Goal: Task Accomplishment & Management: Use online tool/utility

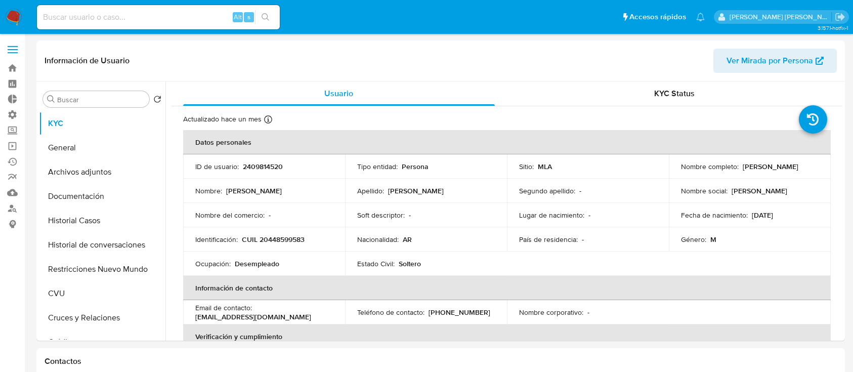
select select "10"
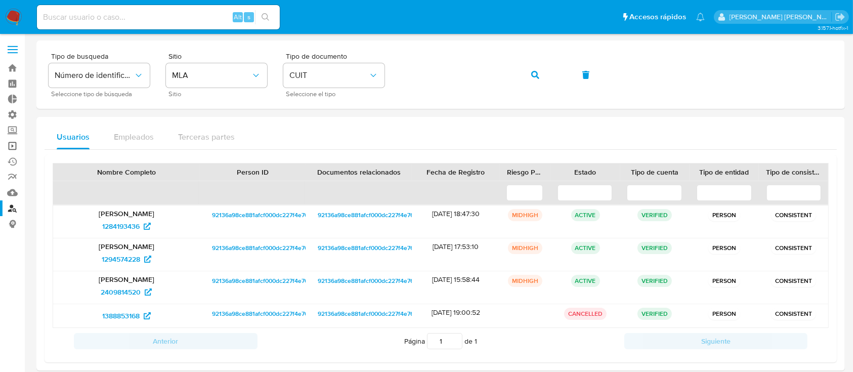
click at [9, 150] on link "Operaciones masivas" at bounding box center [60, 146] width 120 height 16
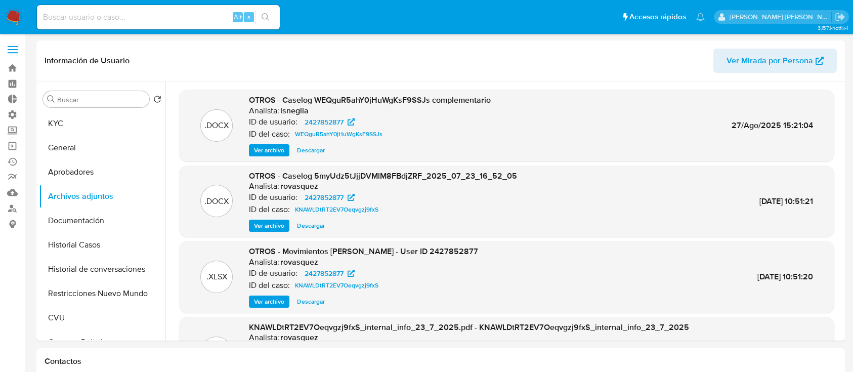
select select "10"
click at [14, 144] on link "Operaciones masivas" at bounding box center [60, 146] width 120 height 16
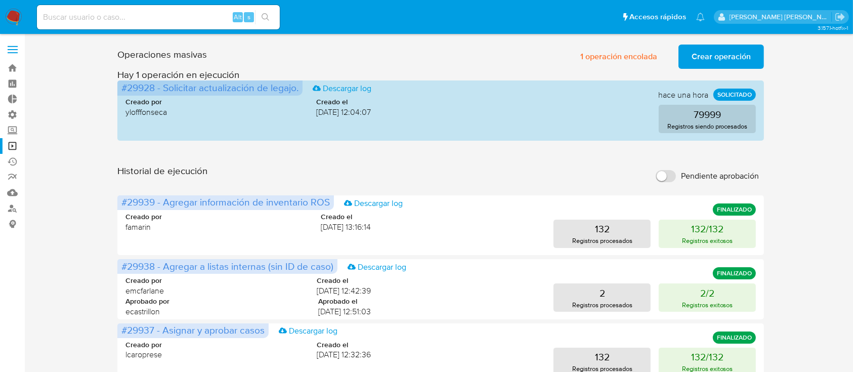
click at [722, 59] on span "Crear operación" at bounding box center [721, 57] width 59 height 22
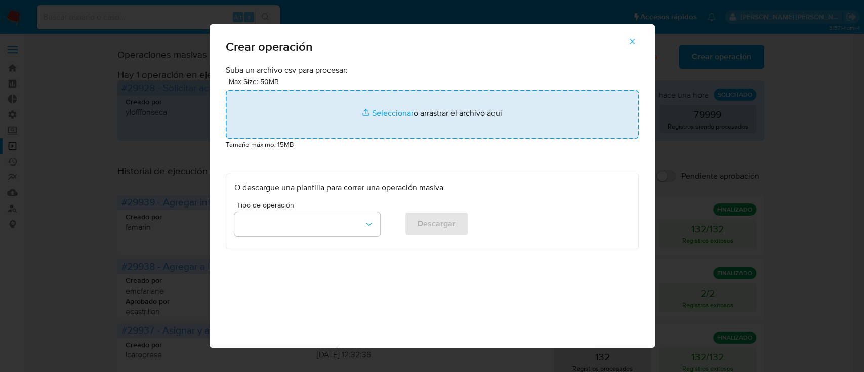
click at [373, 110] on input "file" at bounding box center [432, 114] width 413 height 49
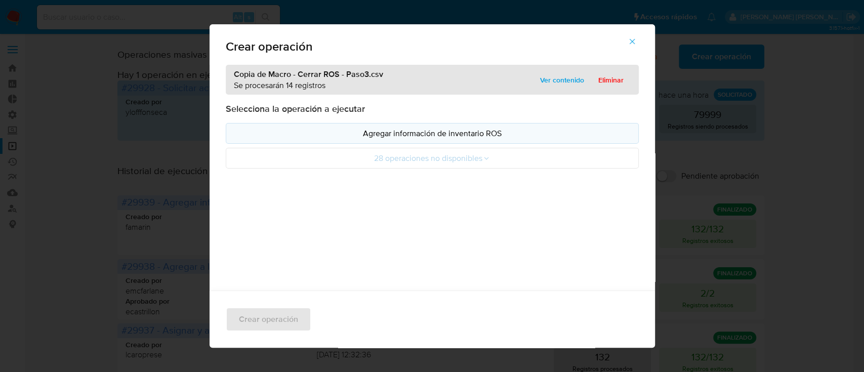
click at [498, 123] on button "Agregar información de inventario ROS" at bounding box center [432, 133] width 413 height 21
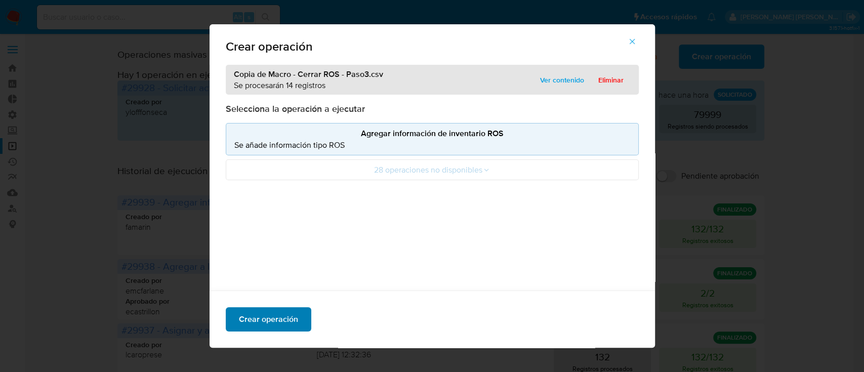
click at [276, 316] on span "Crear operación" at bounding box center [268, 319] width 59 height 22
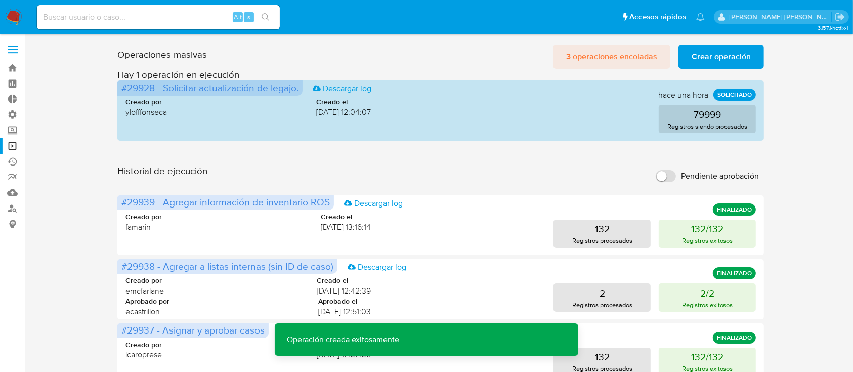
click at [617, 56] on span "3 operaciones encoladas" at bounding box center [611, 57] width 91 height 22
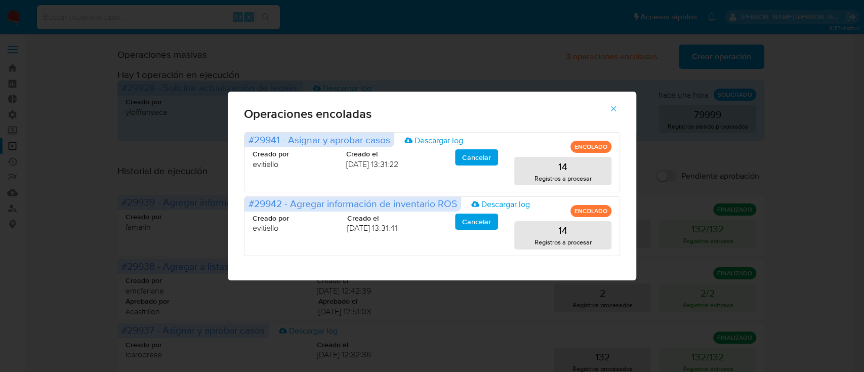
click at [617, 108] on icon "button" at bounding box center [613, 108] width 9 height 9
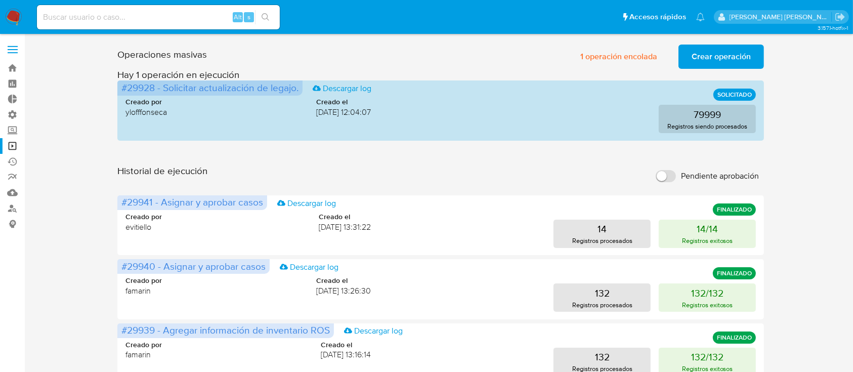
click at [712, 54] on span "Crear operación" at bounding box center [721, 57] width 59 height 22
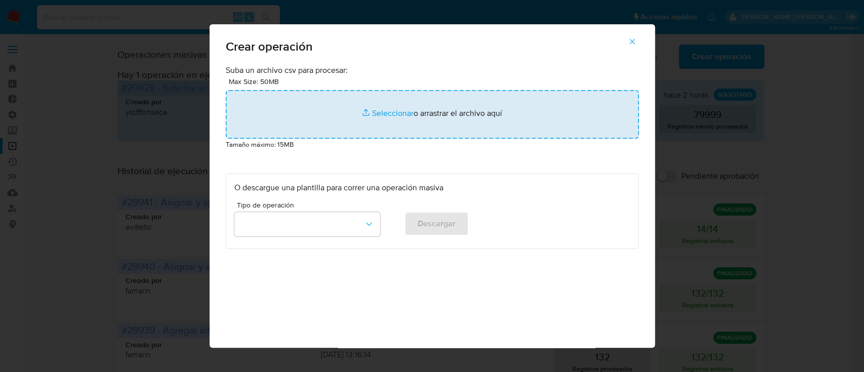
click at [390, 112] on input "file" at bounding box center [432, 114] width 413 height 49
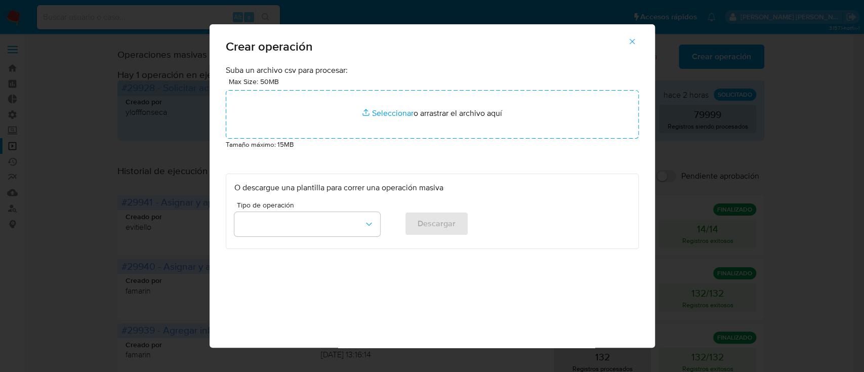
click at [637, 38] on icon "button" at bounding box center [631, 41] width 9 height 9
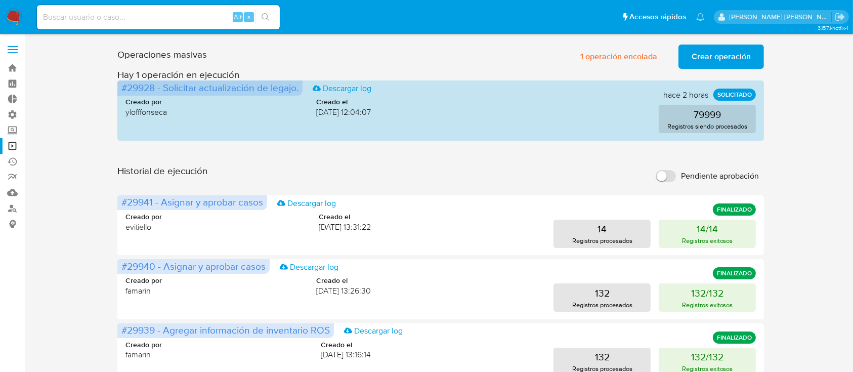
click at [724, 50] on span "Crear operación" at bounding box center [721, 57] width 59 height 22
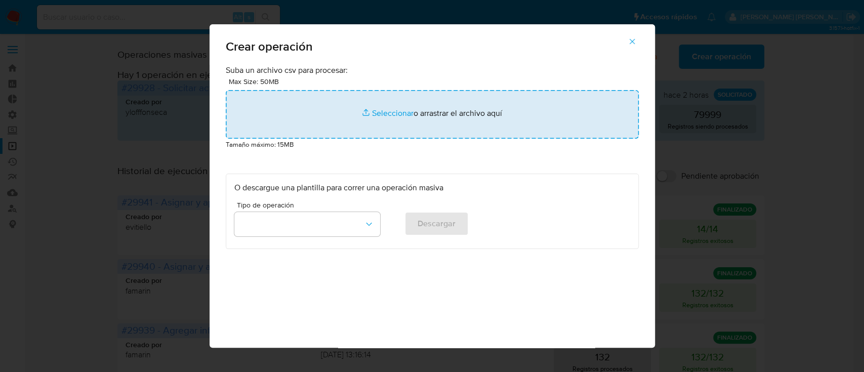
click at [397, 124] on input "file" at bounding box center [432, 114] width 413 height 49
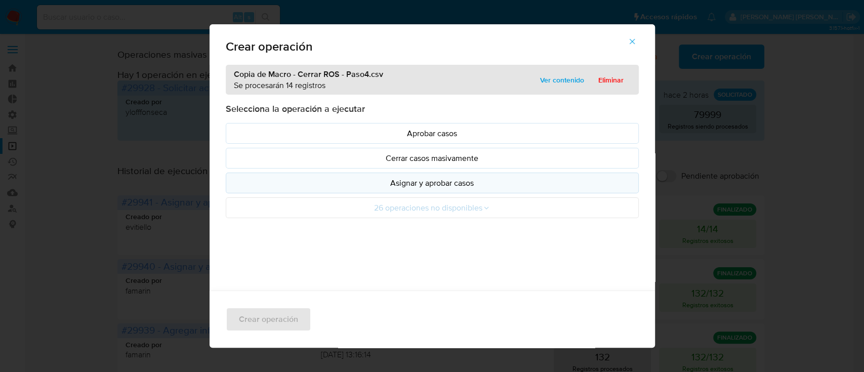
click at [471, 185] on p "Asignar y aprobar casos" at bounding box center [432, 183] width 396 height 12
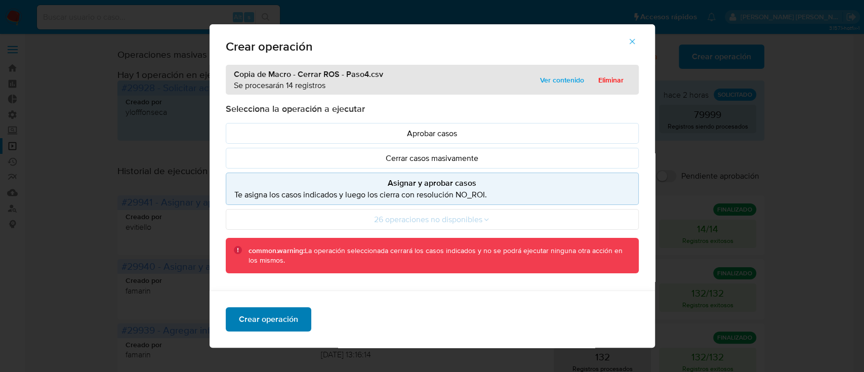
click at [283, 318] on span "Crear operación" at bounding box center [268, 319] width 59 height 22
